Goal: Task Accomplishment & Management: Use online tool/utility

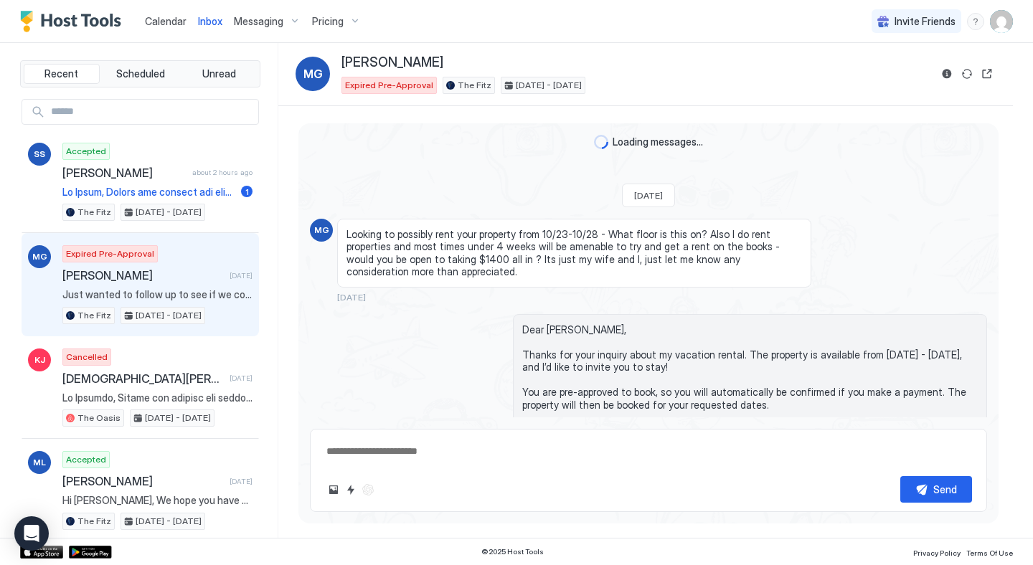
scroll to position [222, 0]
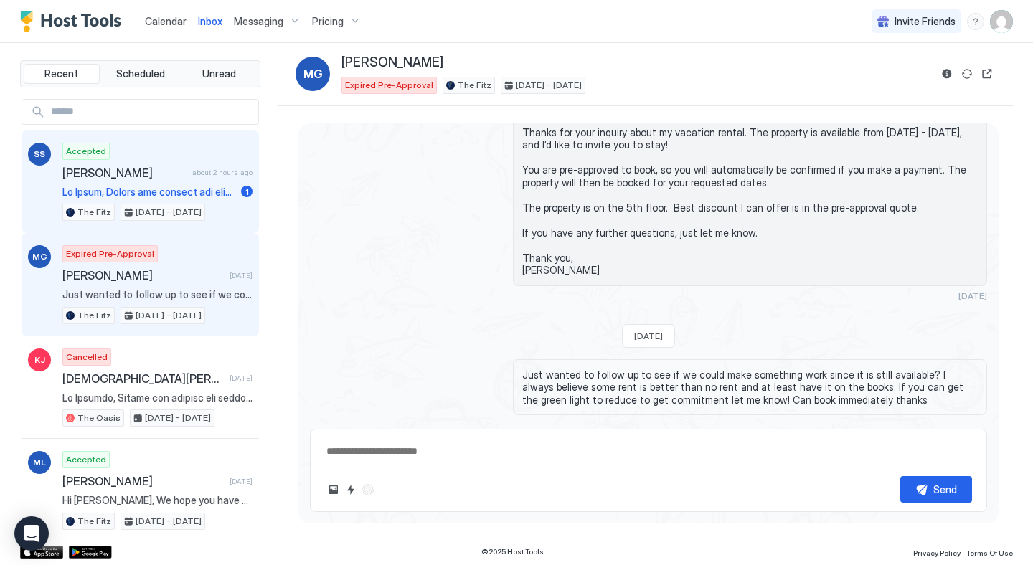
click at [136, 169] on span "[PERSON_NAME]" at bounding box center [124, 173] width 124 height 14
type textarea "*"
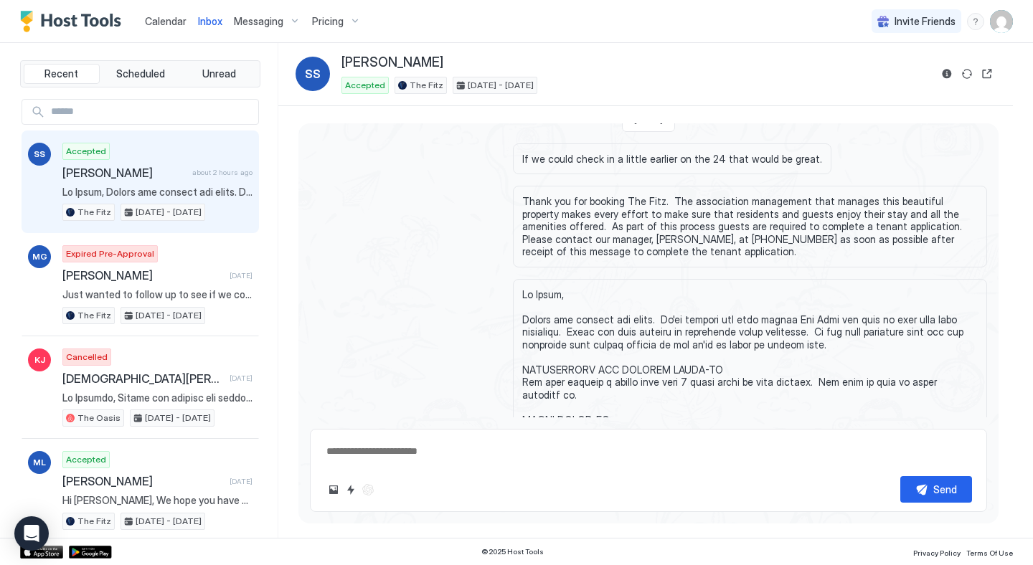
scroll to position [67, 0]
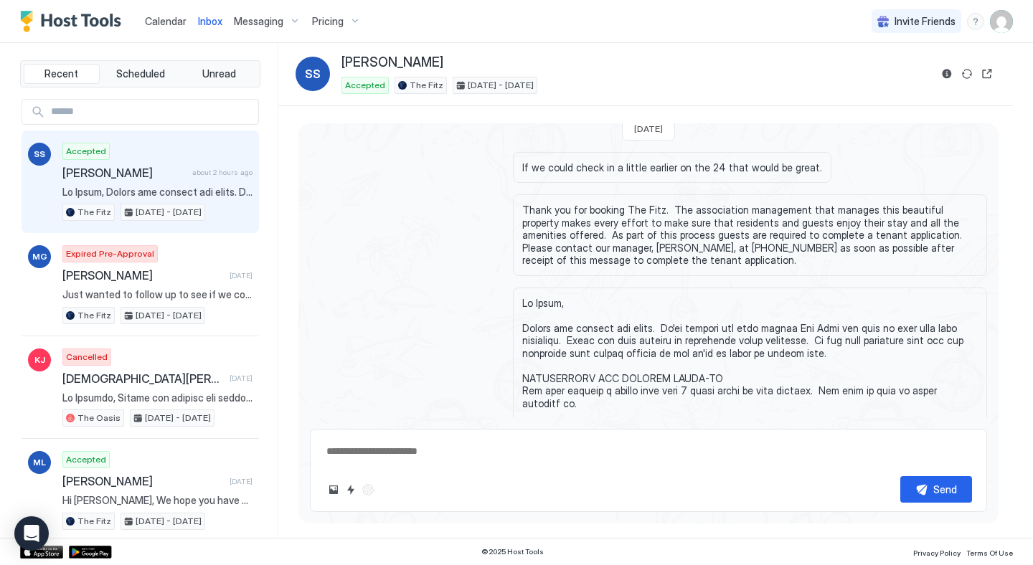
click at [158, 11] on div "Calendar" at bounding box center [165, 21] width 53 height 27
click at [174, 20] on span "Calendar" at bounding box center [166, 21] width 42 height 12
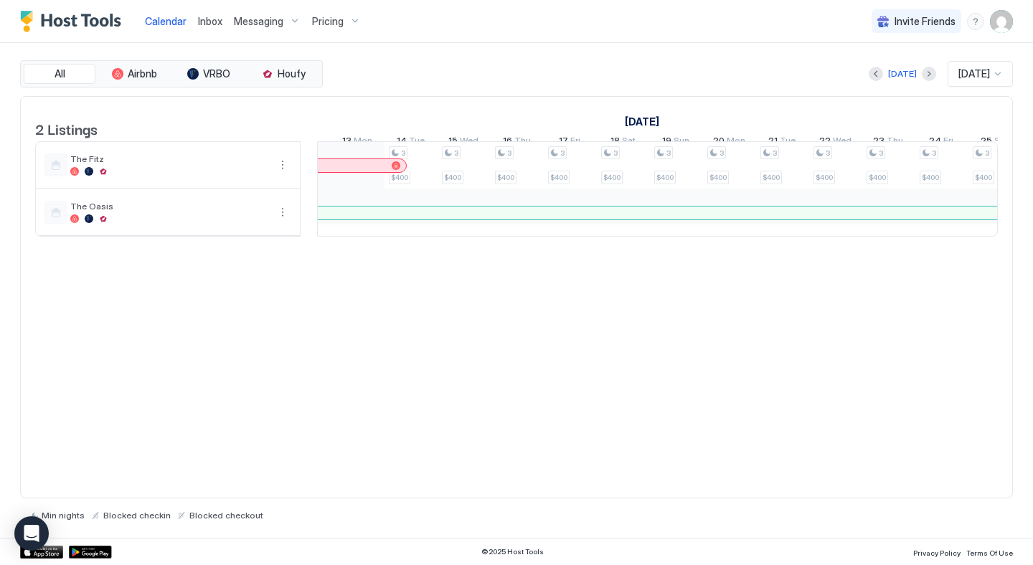
scroll to position [0, 1345]
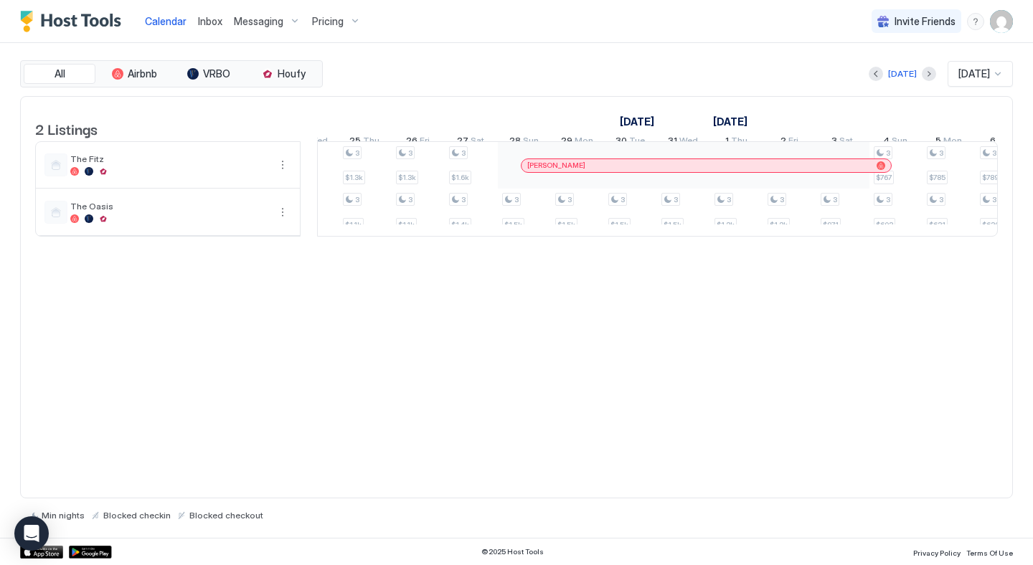
click at [207, 22] on span "Inbox" at bounding box center [210, 21] width 24 height 12
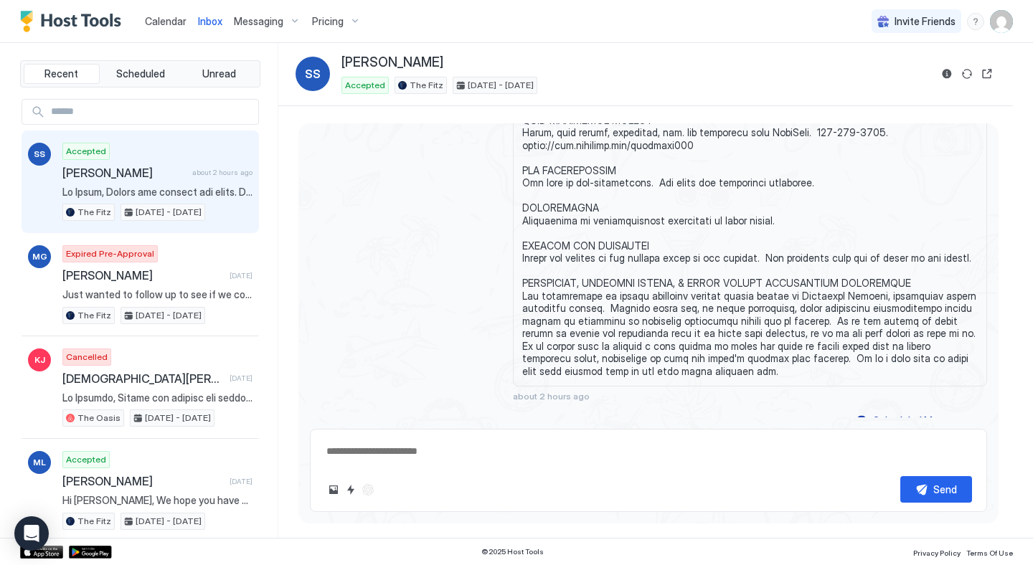
click at [167, 29] on div "Calendar" at bounding box center [165, 21] width 53 height 27
click at [158, 24] on span "Calendar" at bounding box center [166, 21] width 42 height 12
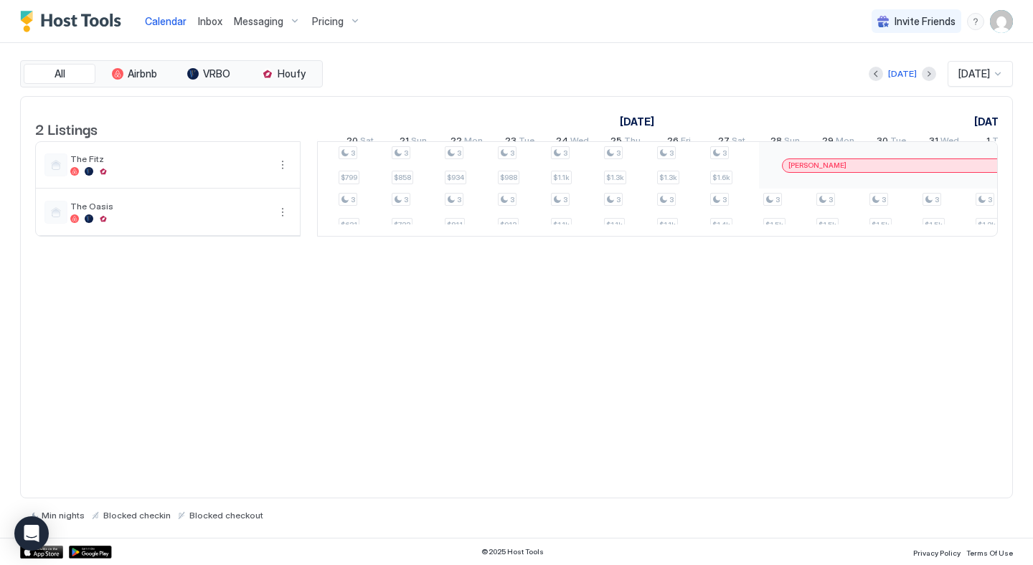
click at [209, 23] on span "Inbox" at bounding box center [210, 21] width 24 height 12
